Goal: Information Seeking & Learning: Learn about a topic

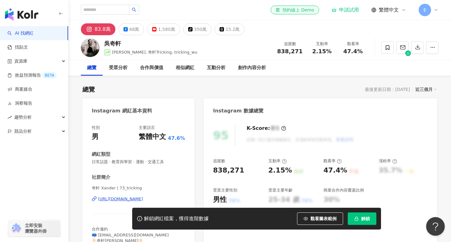
click at [34, 35] on link "AI 找網紅" at bounding box center [20, 33] width 26 height 6
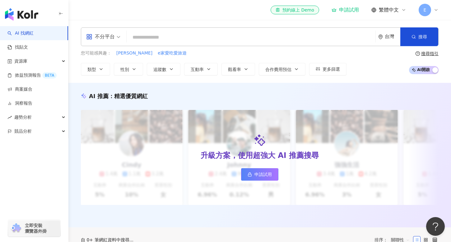
click at [170, 38] on input "search" at bounding box center [251, 37] width 244 height 12
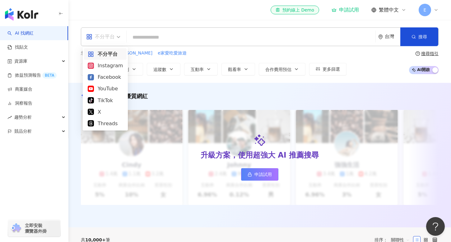
click at [119, 37] on span "不分平台" at bounding box center [103, 37] width 34 height 10
click at [166, 40] on input "search" at bounding box center [251, 37] width 244 height 12
